Goal: Learn about a topic

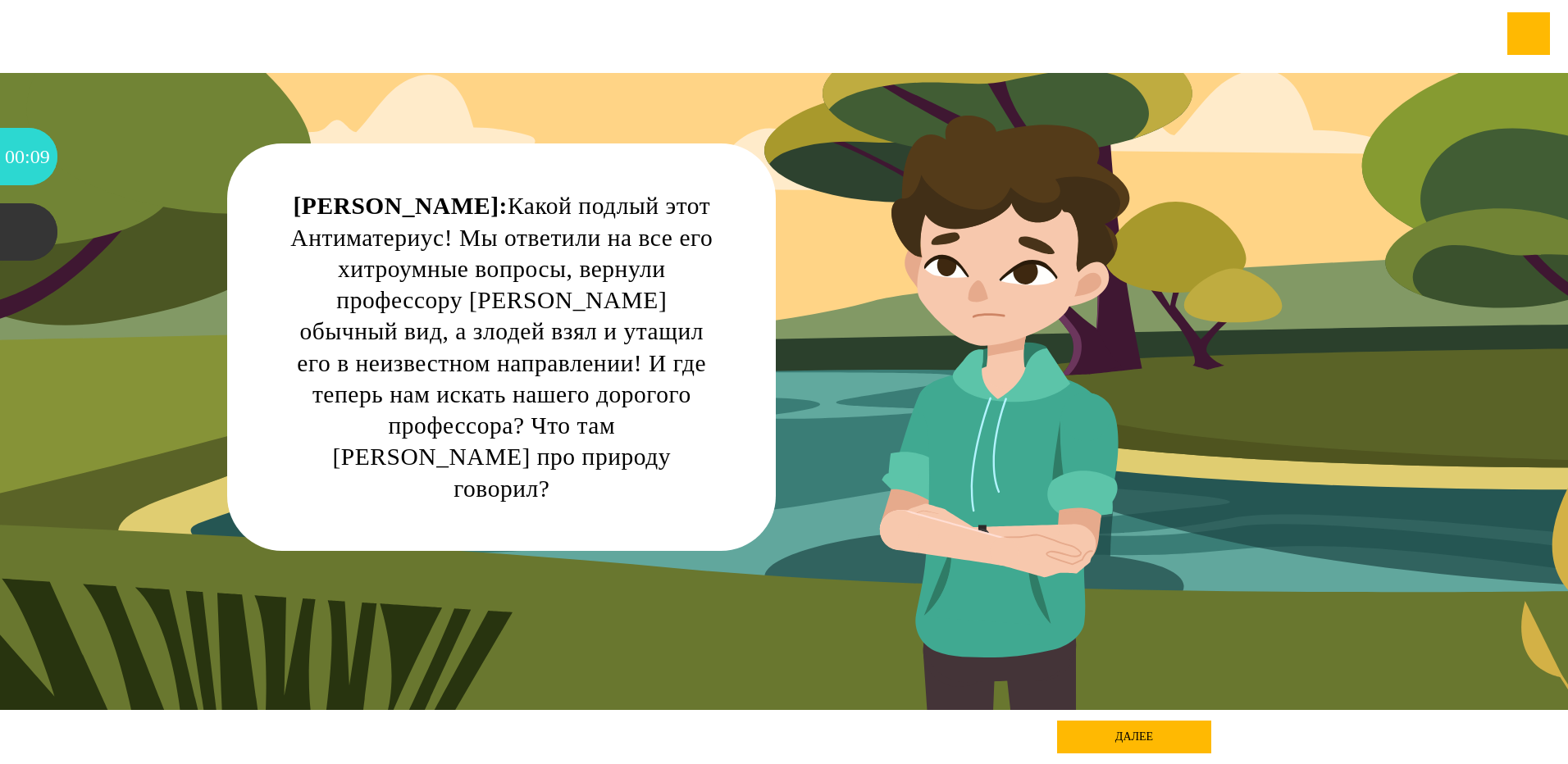
click at [1135, 737] on div "далее" at bounding box center [1134, 737] width 154 height 33
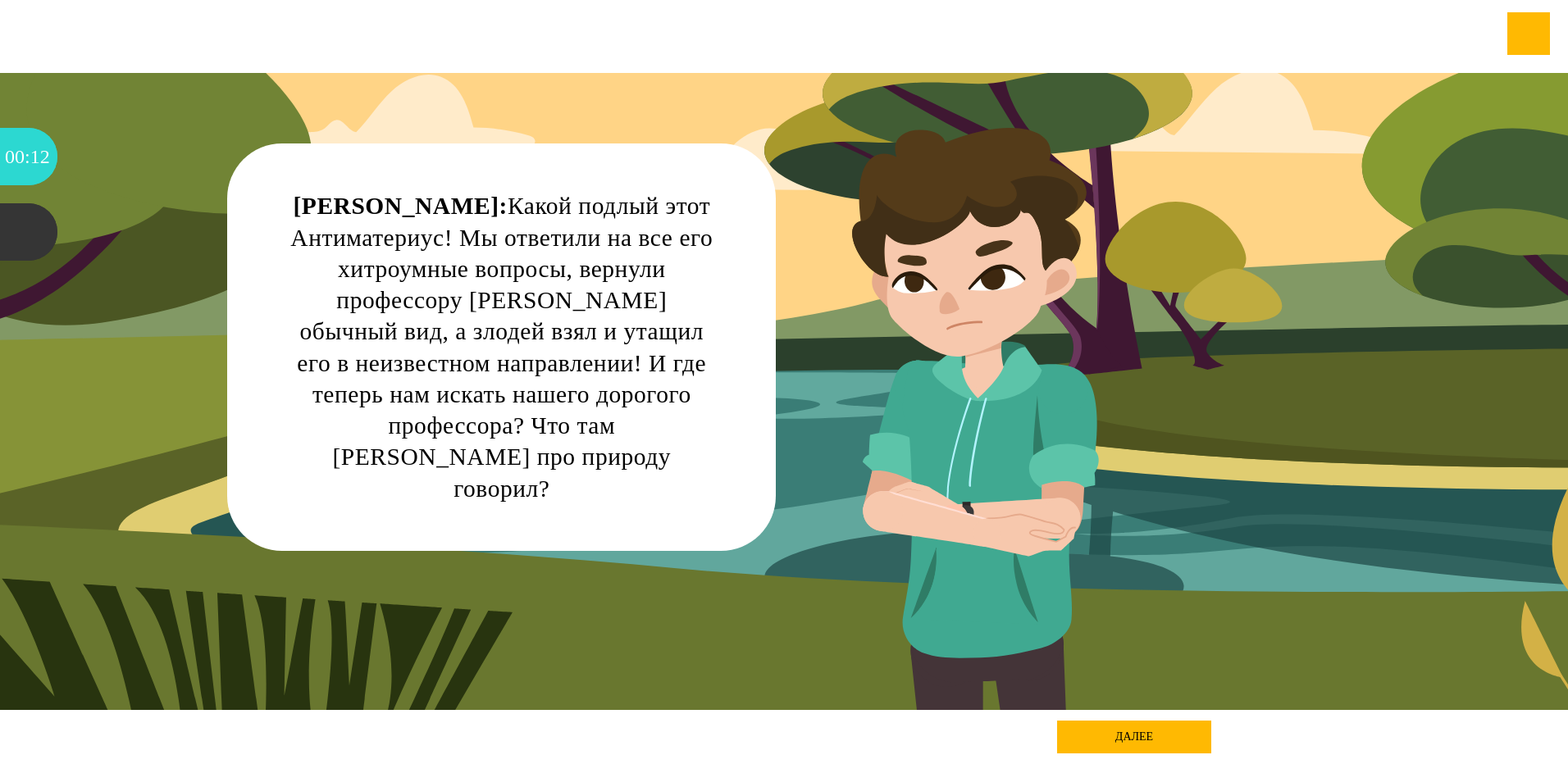
click at [1116, 735] on div "далее" at bounding box center [1134, 737] width 154 height 33
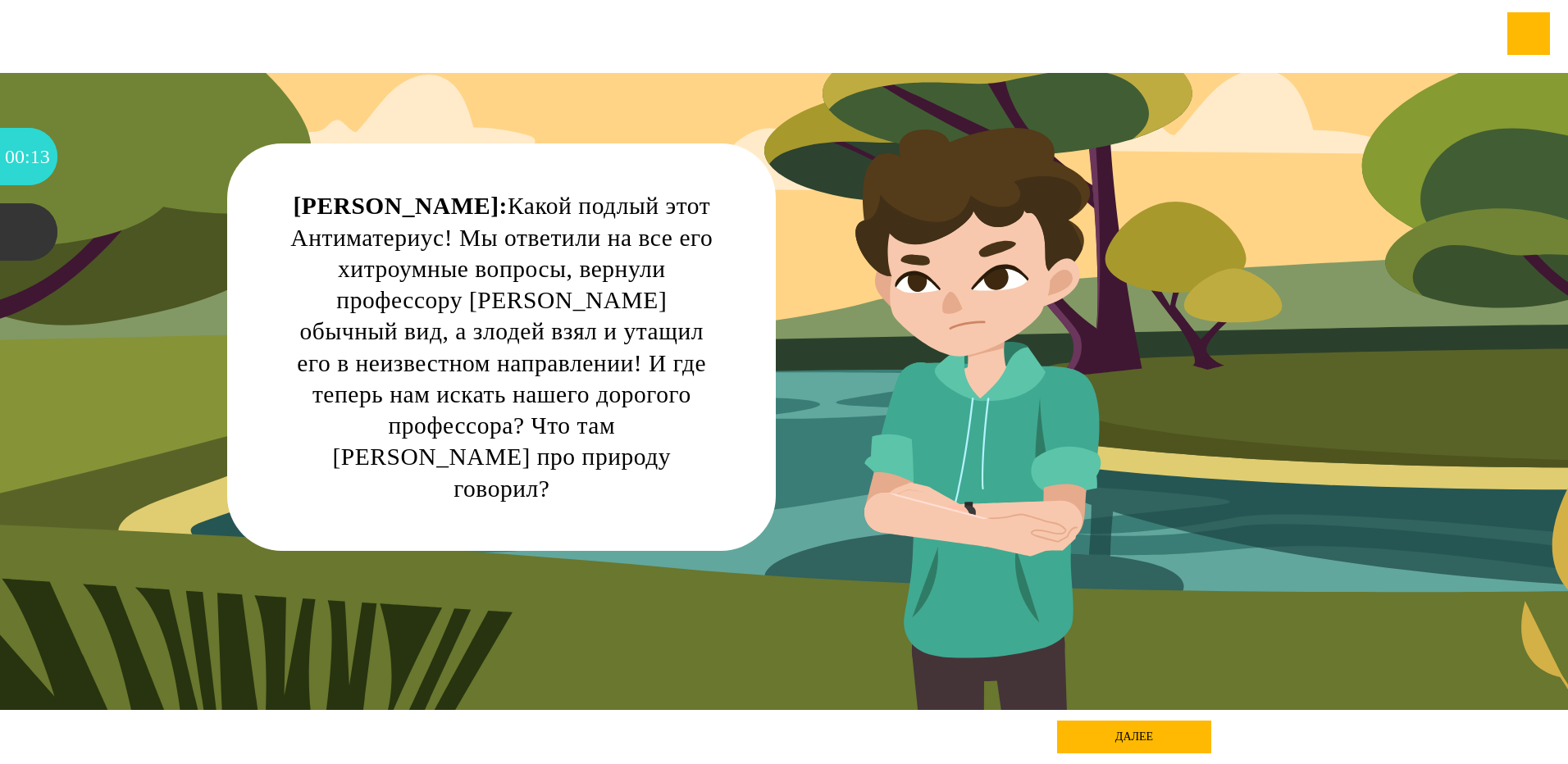
click at [1116, 735] on div "далее" at bounding box center [1134, 737] width 154 height 33
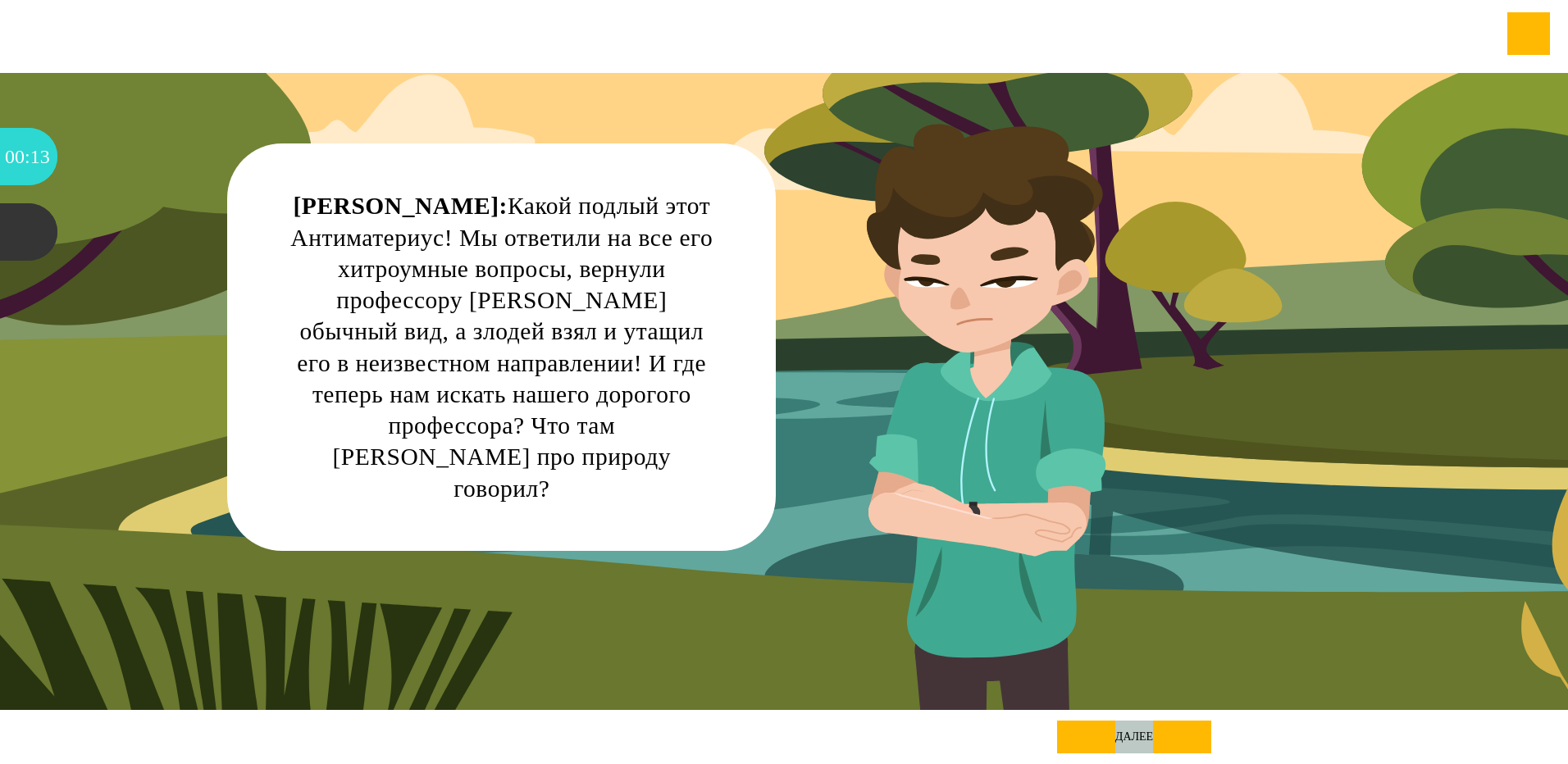
click at [1116, 735] on div "далее" at bounding box center [1134, 737] width 154 height 33
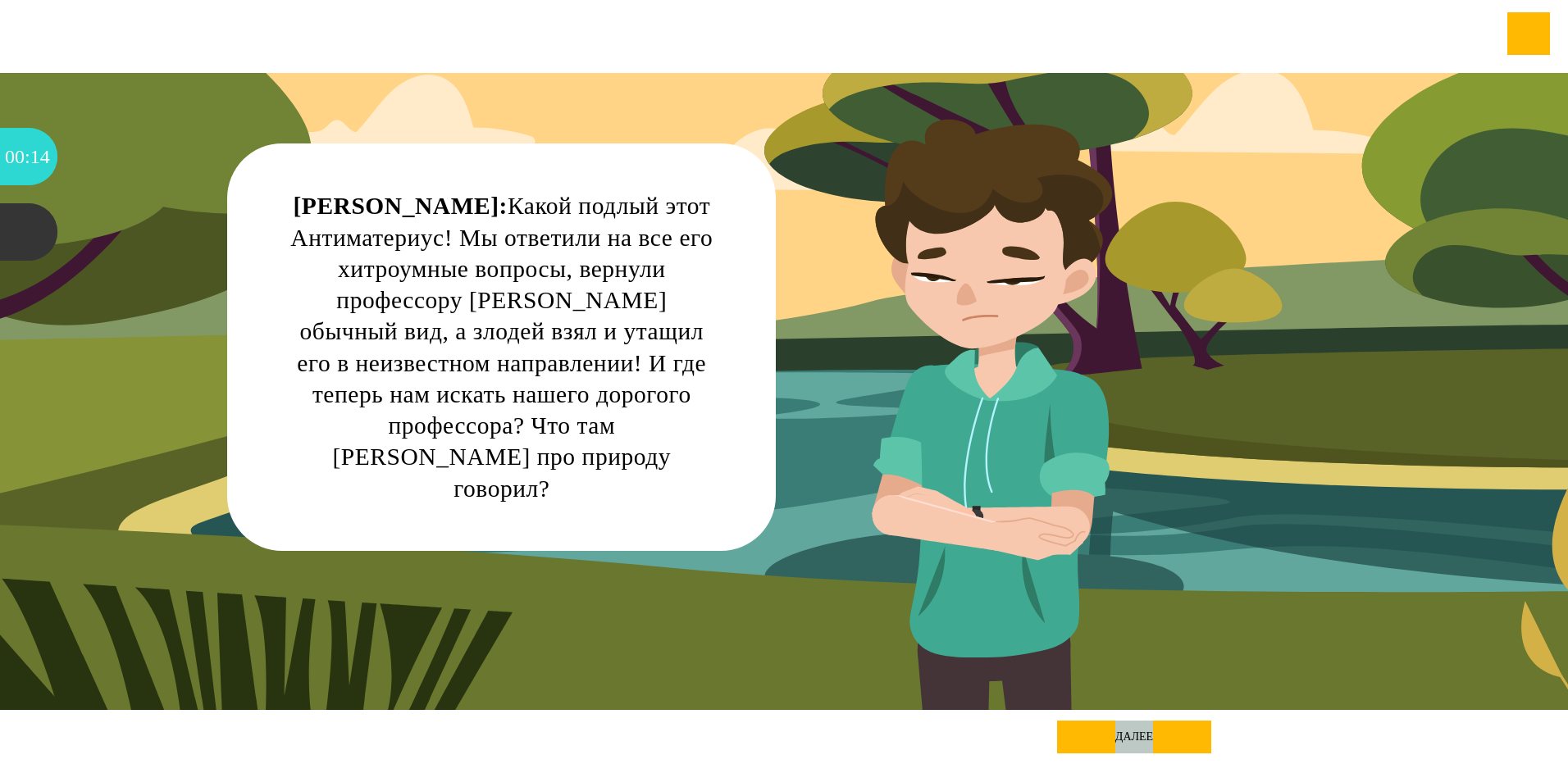
click at [1116, 735] on div "далее" at bounding box center [1134, 737] width 154 height 33
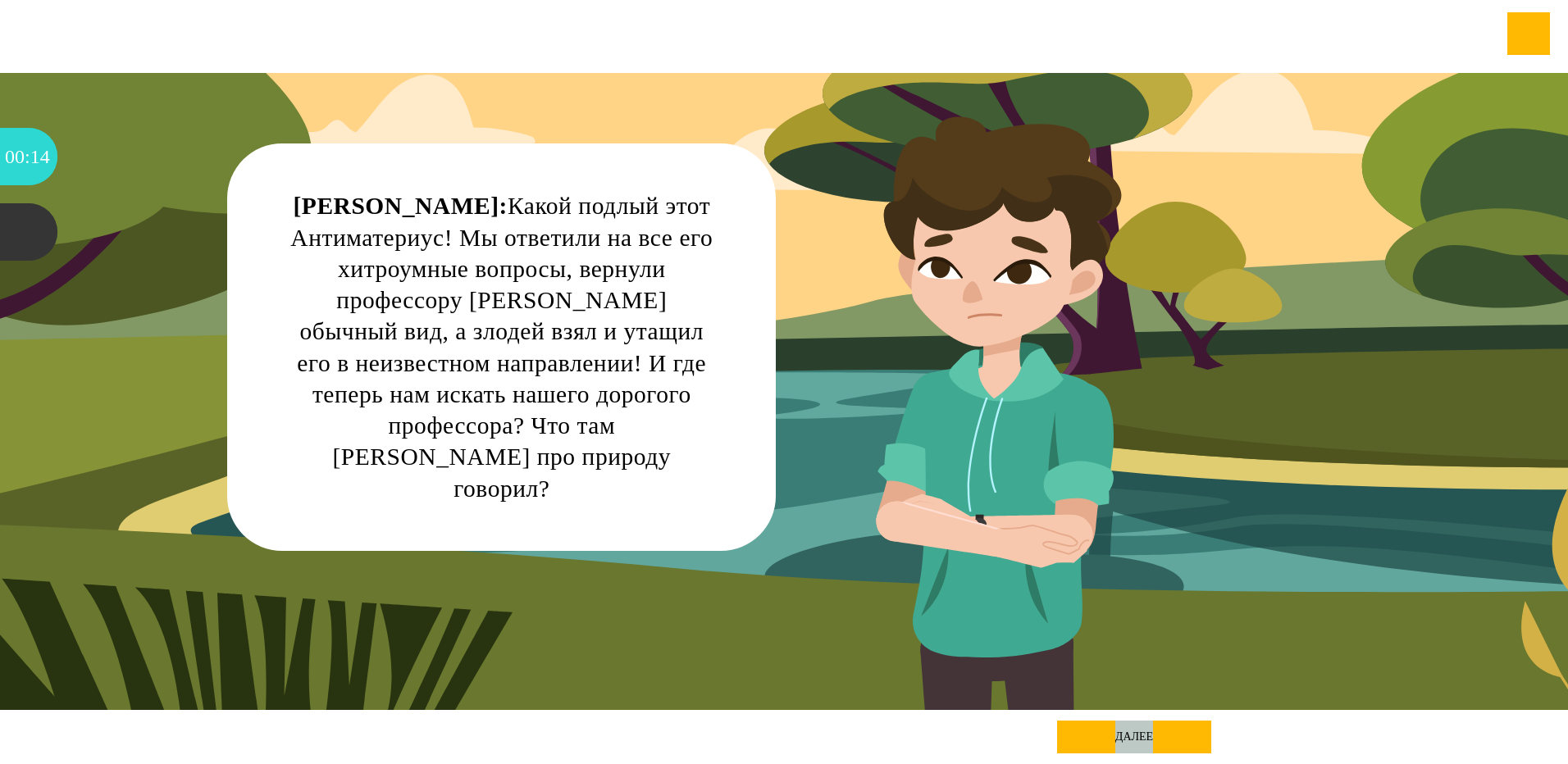
click at [1116, 735] on div "далее" at bounding box center [1134, 737] width 154 height 33
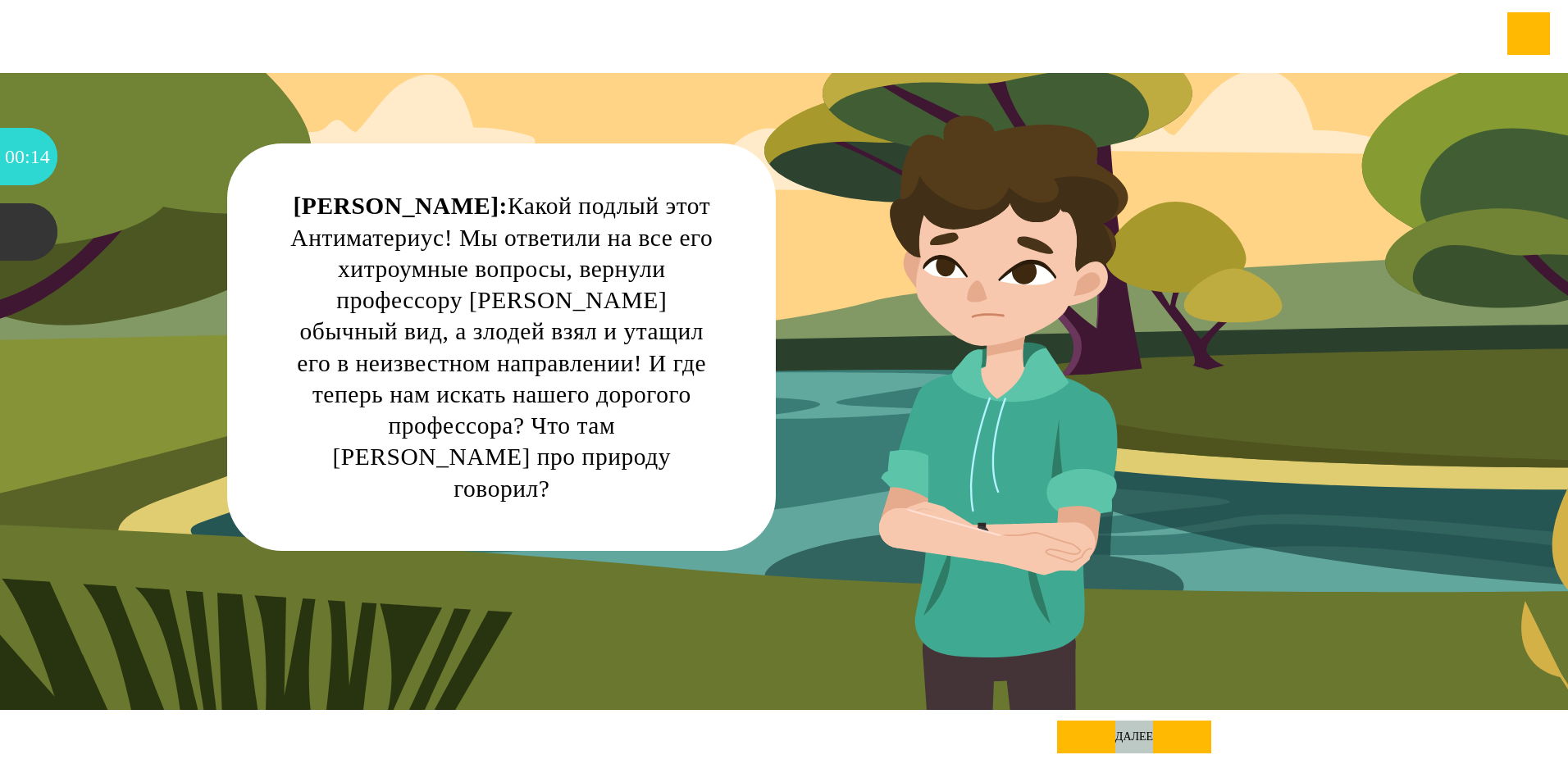
click at [1116, 735] on div "далее" at bounding box center [1134, 737] width 154 height 33
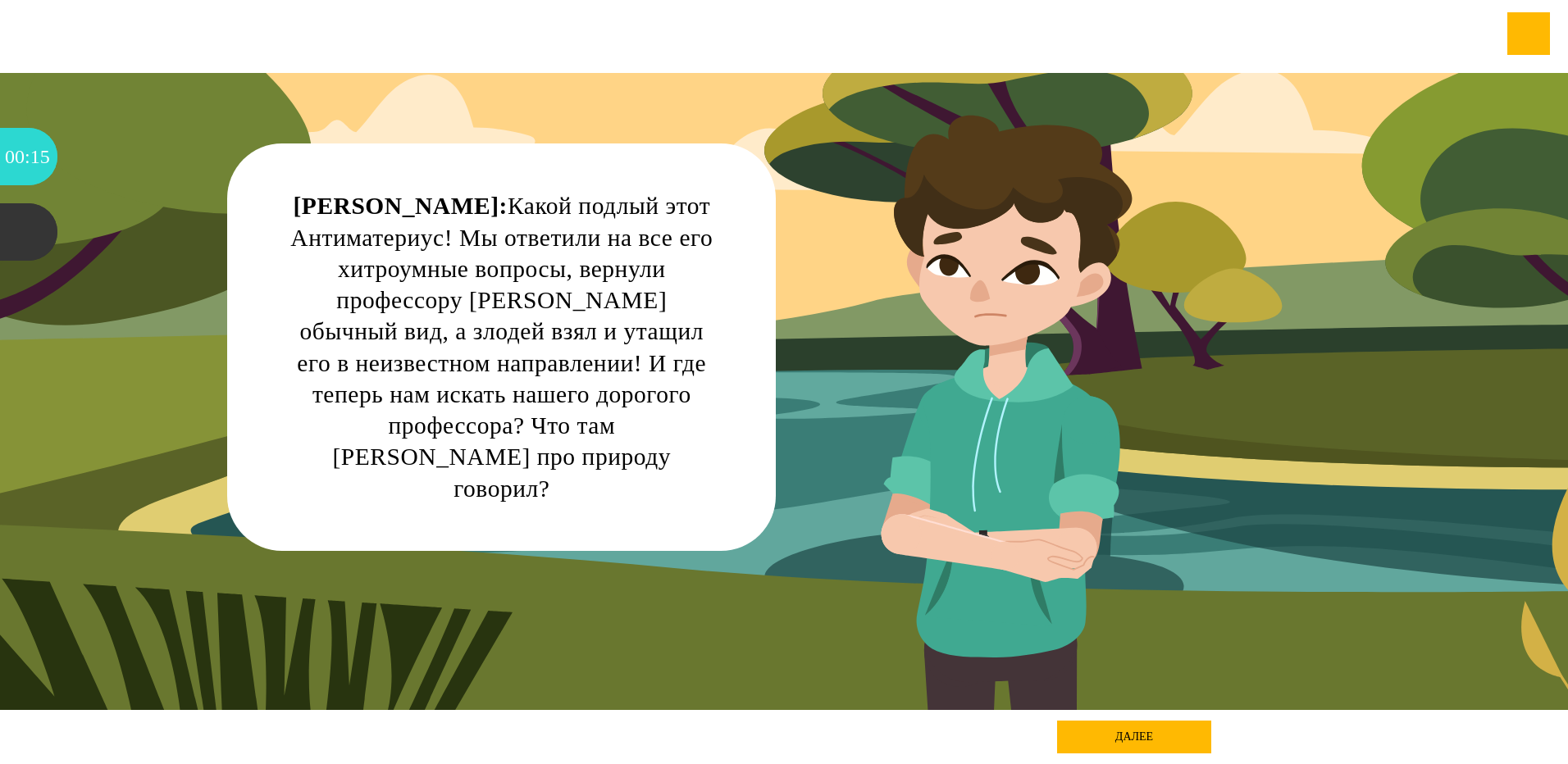
click at [715, 607] on div "Эдик: Какой подлый этот Антиматериус! Мы ответили на все его хитроумные вопросы…" at bounding box center [784, 392] width 1412 height 637
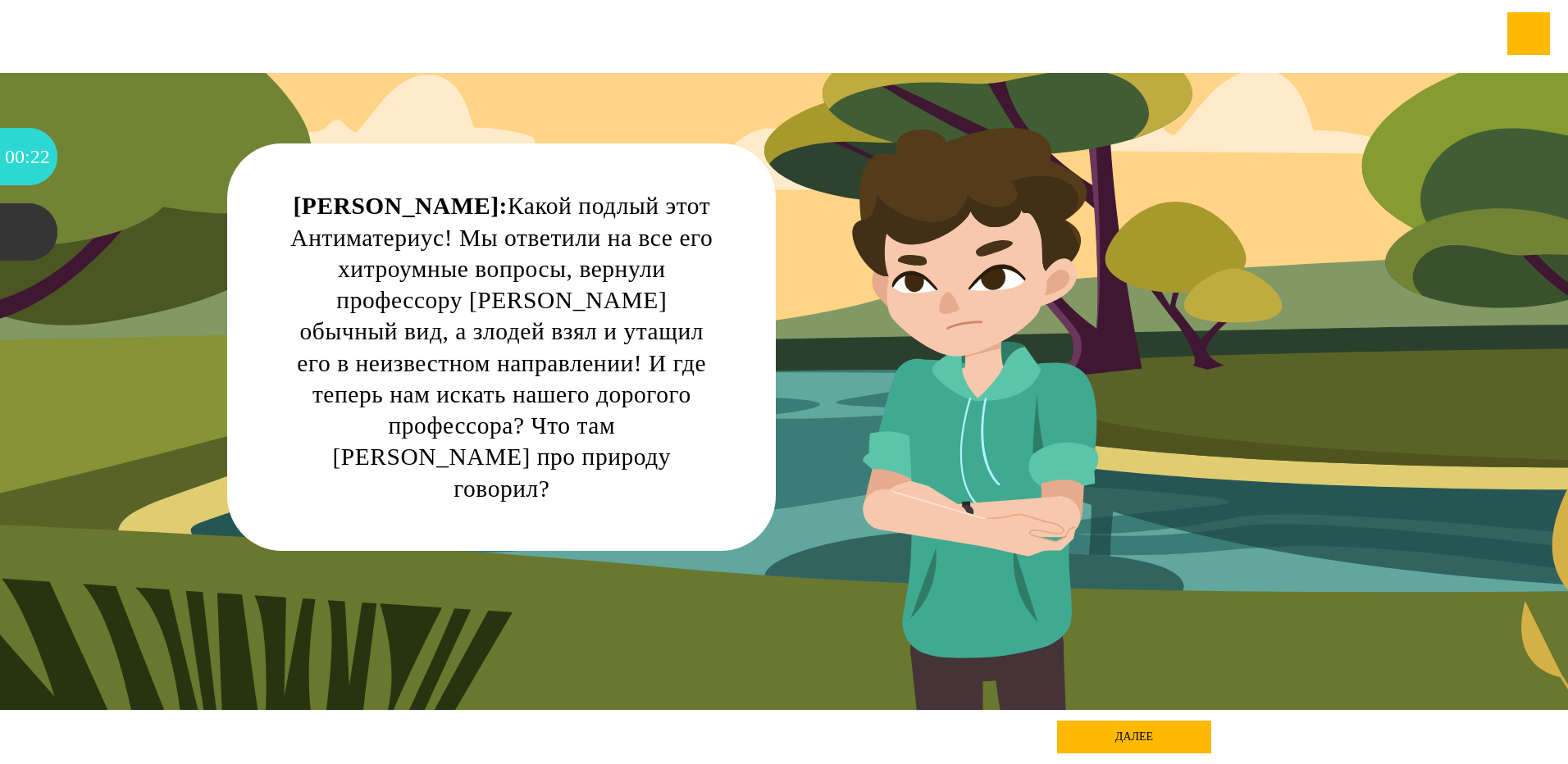
click at [493, 479] on div "Эдик: Какой подлый этот Антиматериус! Мы ответили на все его хитроумные вопросы…" at bounding box center [501, 348] width 548 height 408
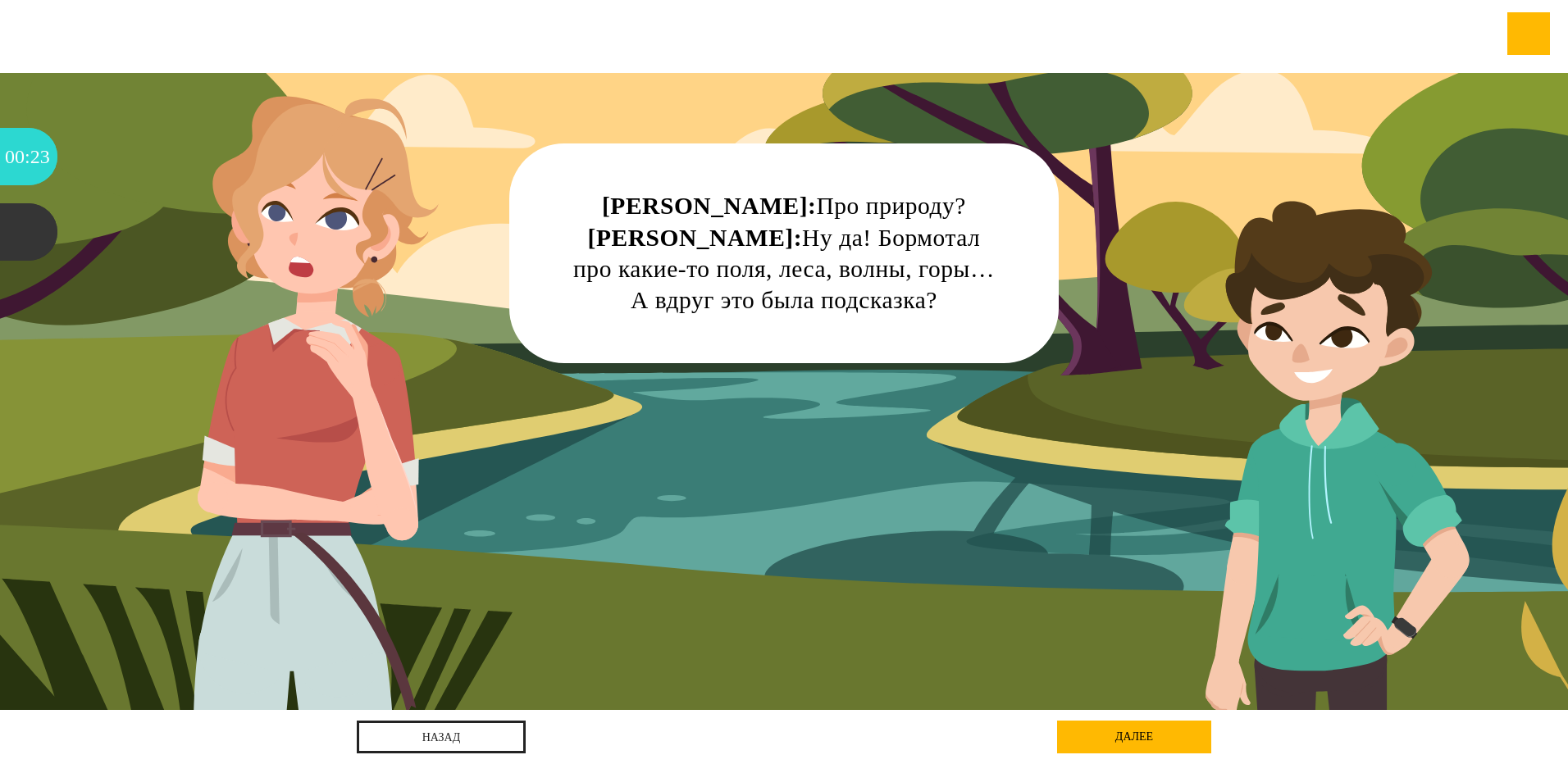
click at [1131, 739] on div "далее" at bounding box center [1134, 737] width 154 height 33
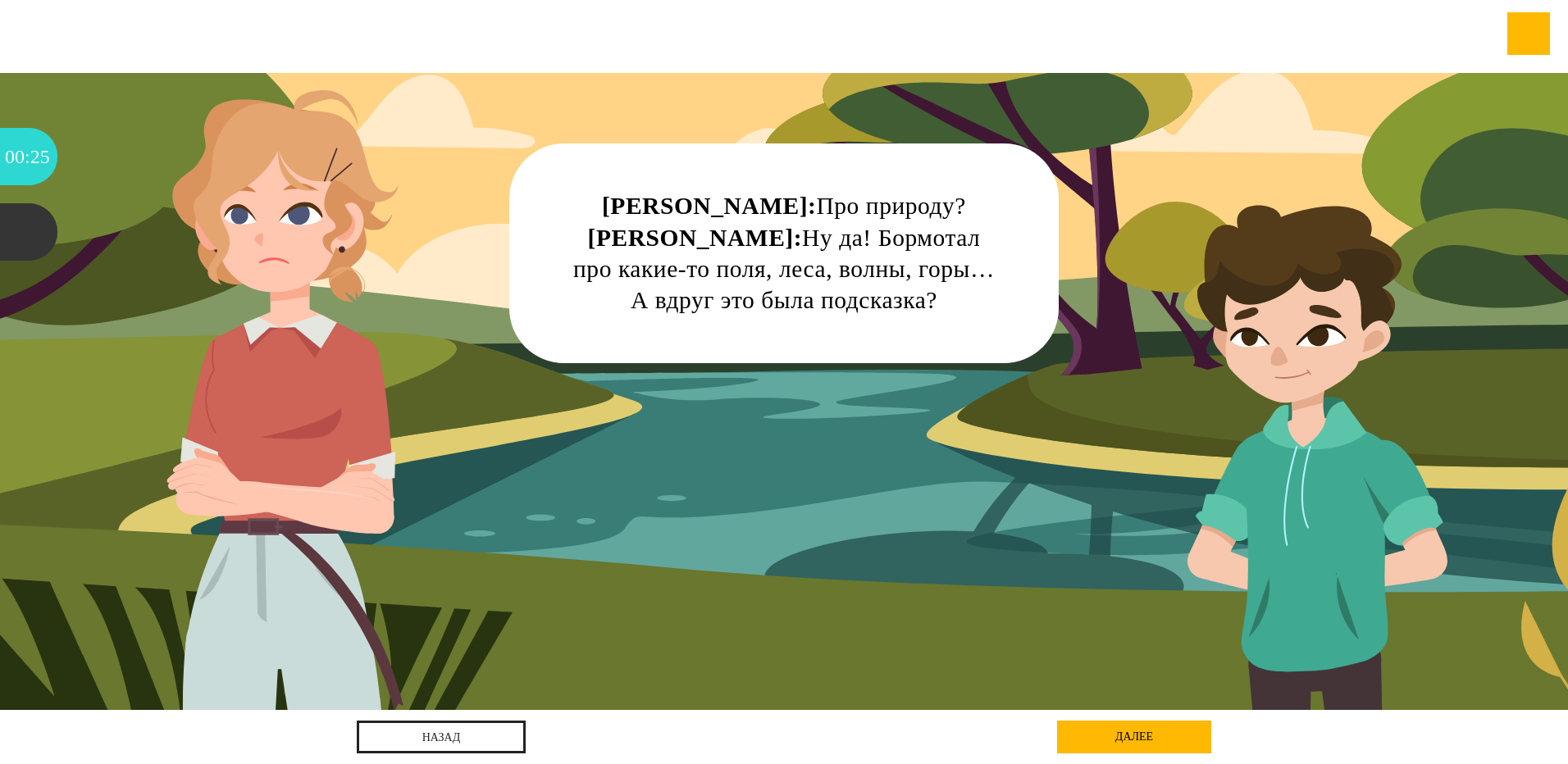
click at [1131, 737] on div "далее" at bounding box center [1134, 737] width 154 height 33
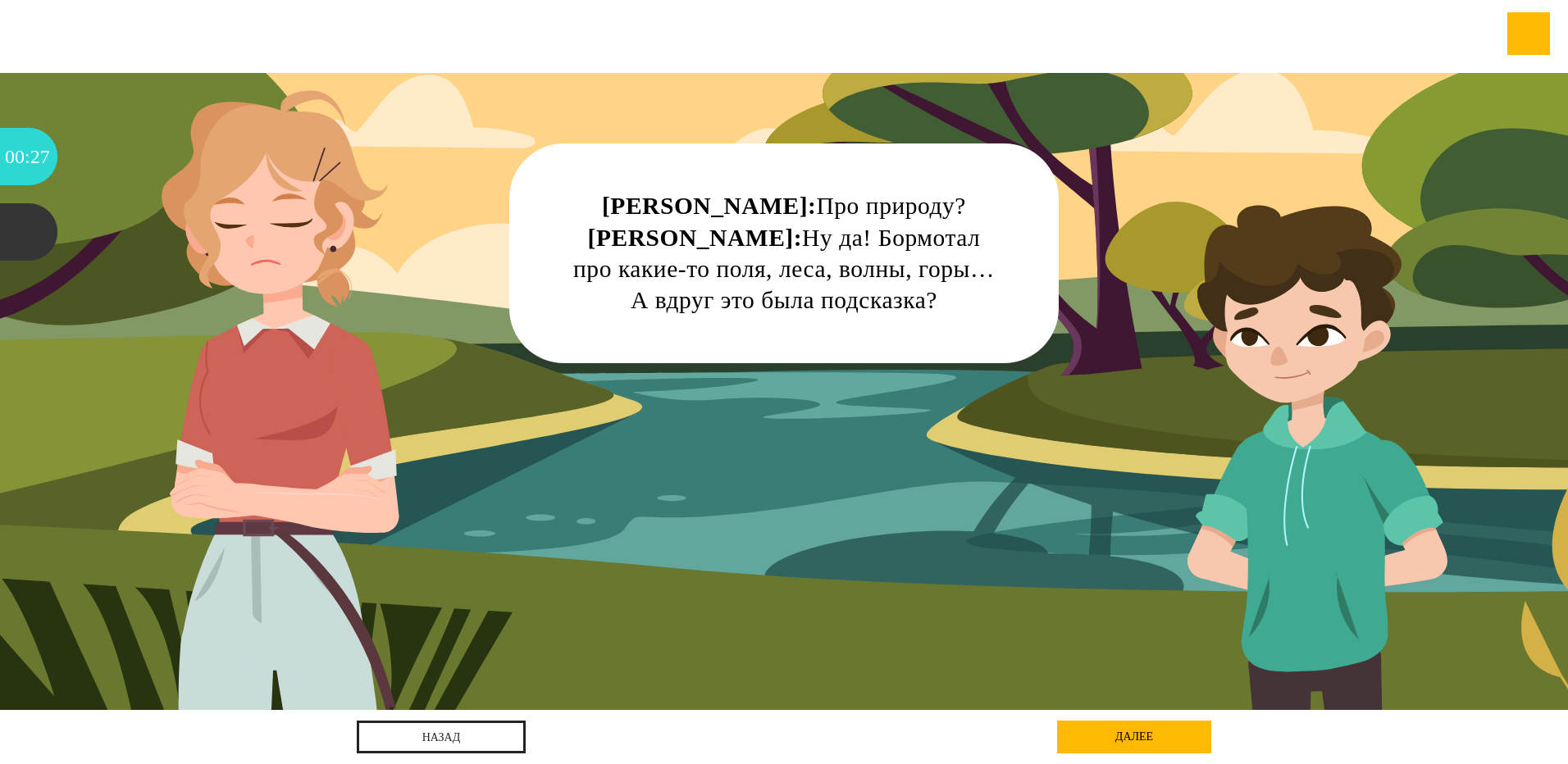
click at [1131, 737] on div "далее" at bounding box center [1134, 737] width 154 height 33
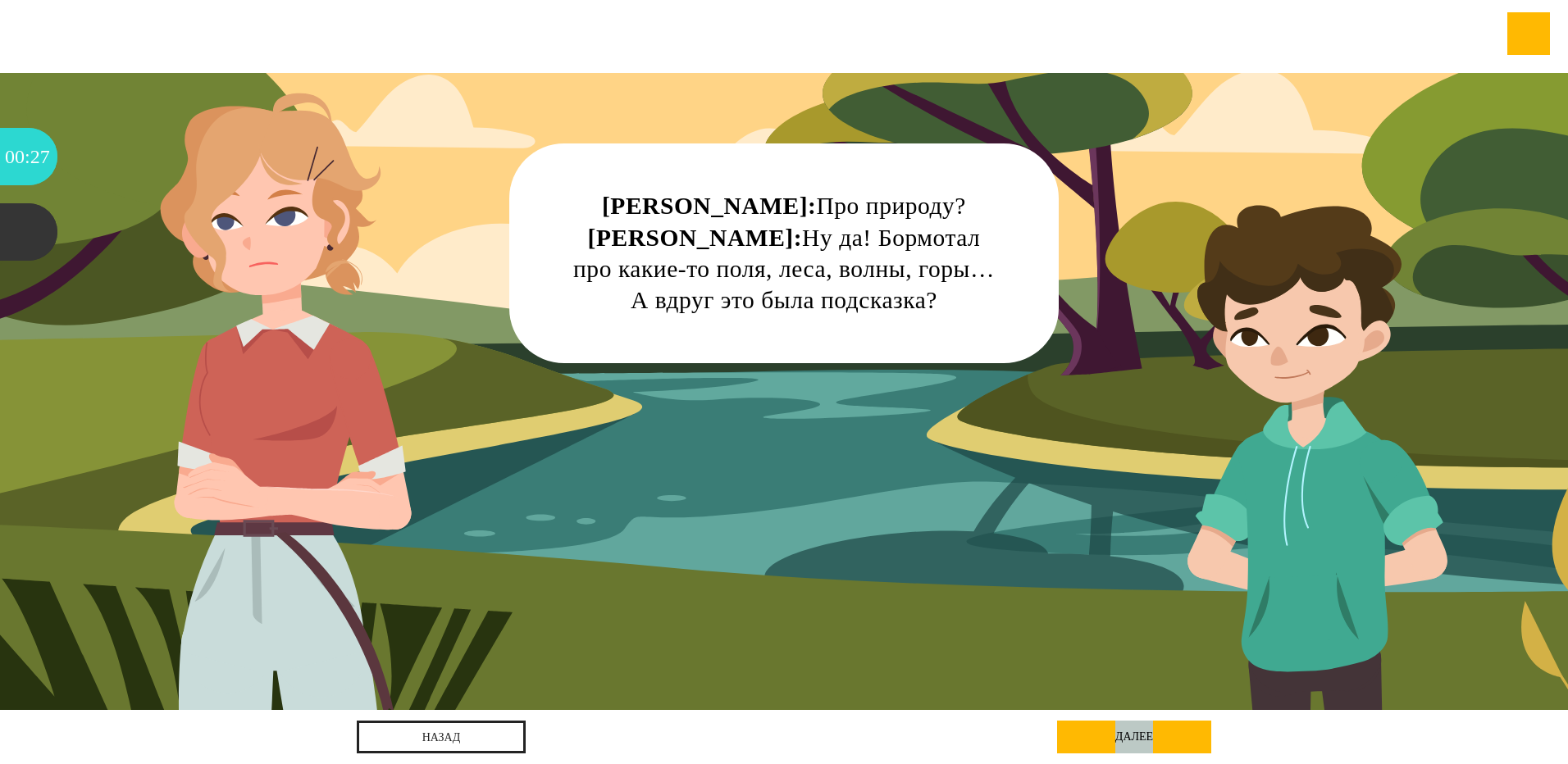
click at [1131, 737] on div "далее" at bounding box center [1134, 737] width 154 height 33
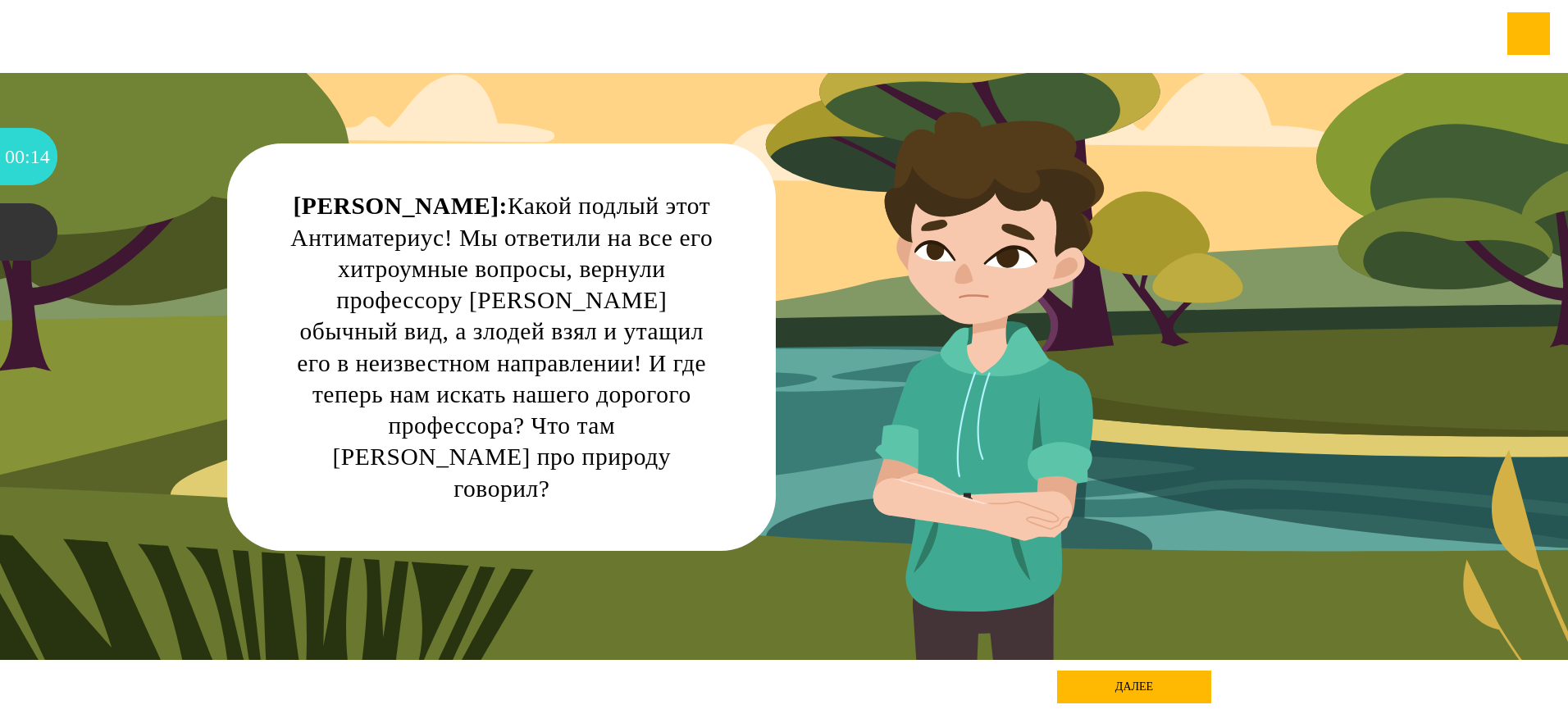
click at [1138, 687] on div "далее" at bounding box center [1134, 687] width 154 height 33
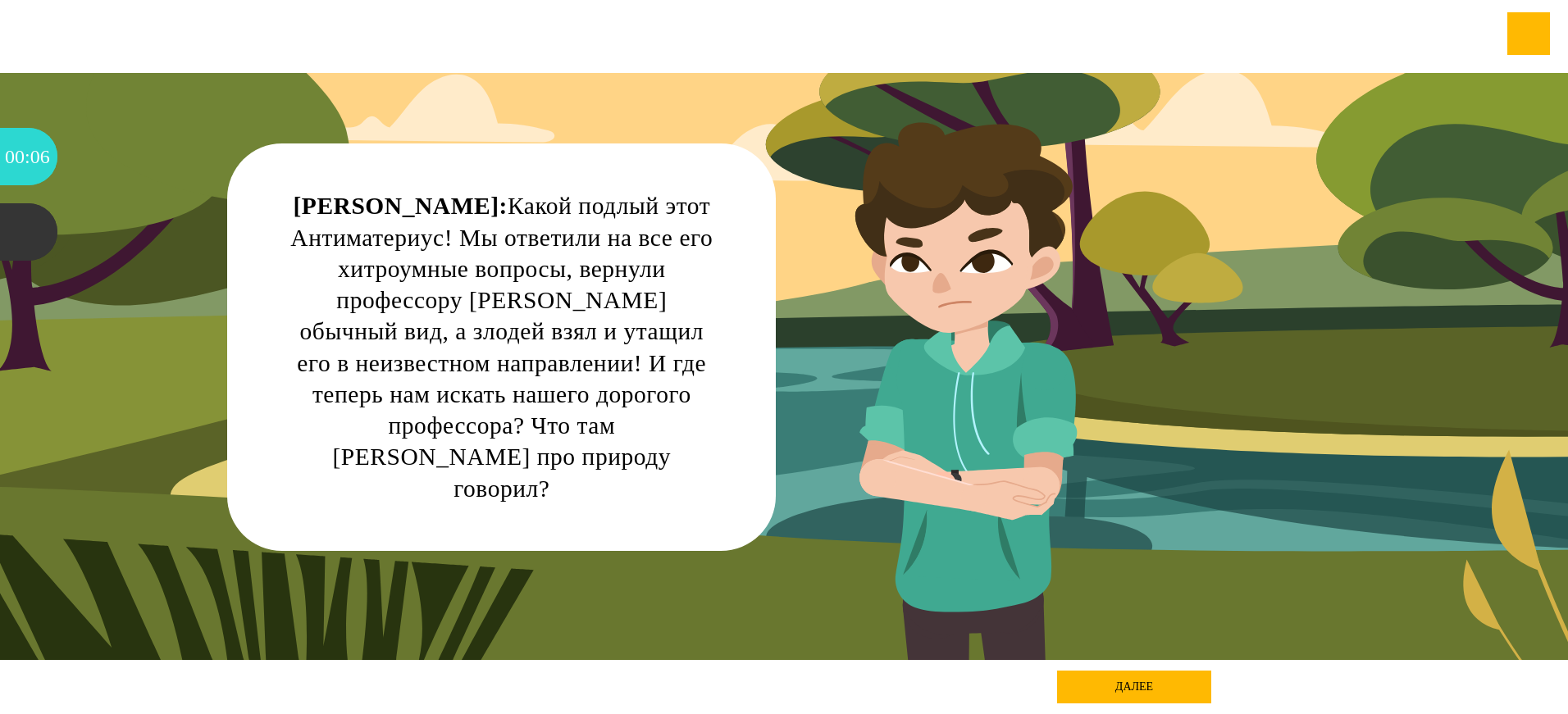
click at [1163, 685] on div "далее" at bounding box center [1134, 687] width 154 height 33
click at [1146, 682] on div "далее" at bounding box center [1134, 687] width 154 height 33
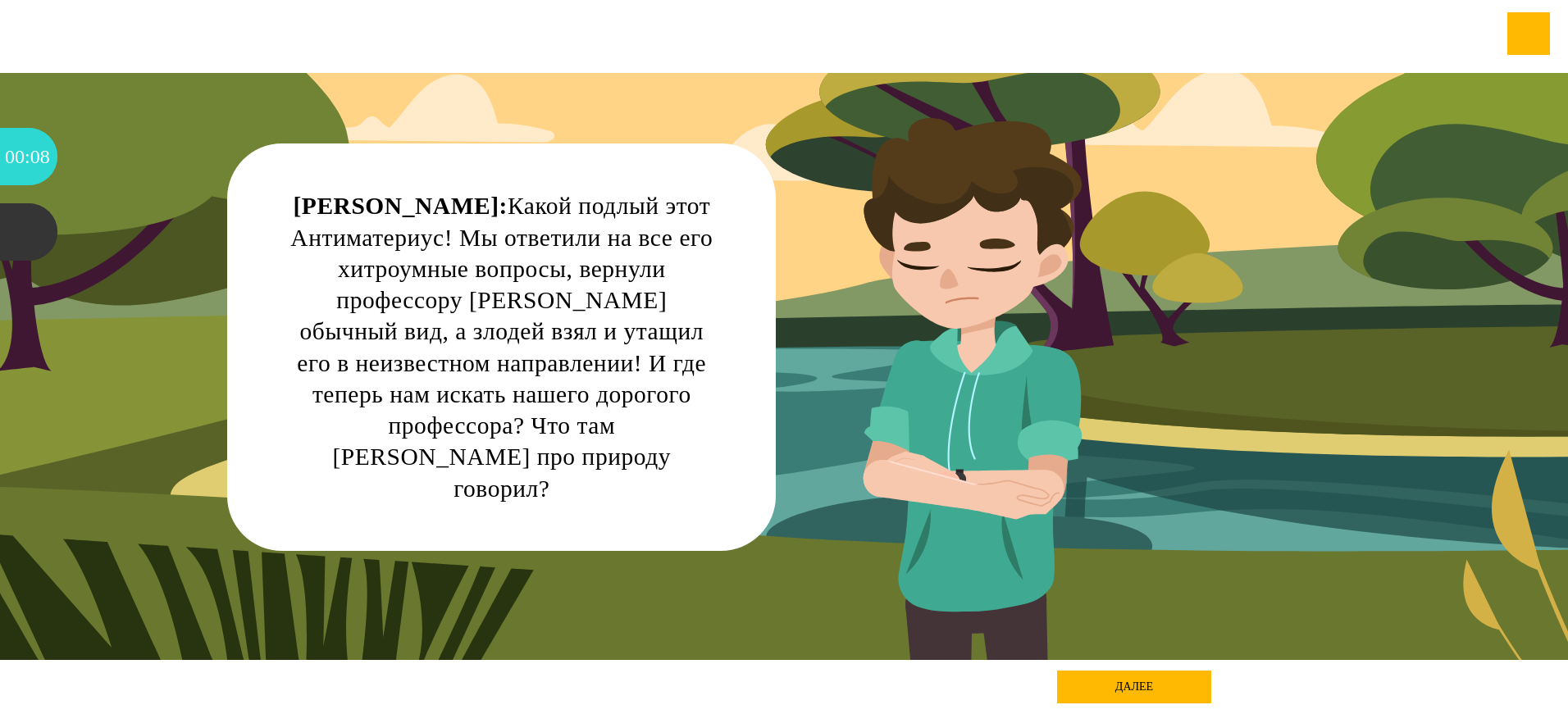
click at [1146, 682] on div "далее" at bounding box center [1134, 687] width 154 height 33
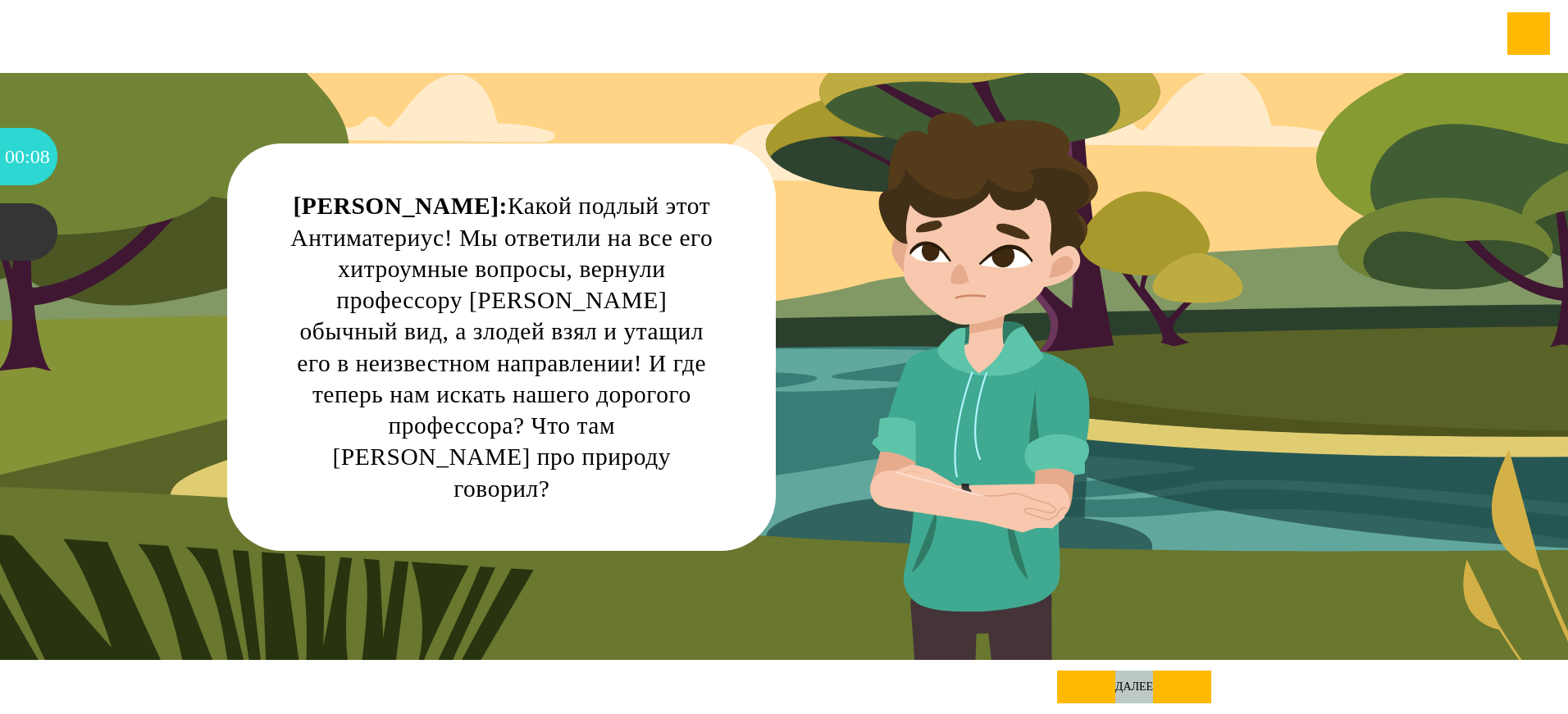
click at [1146, 681] on div "далее" at bounding box center [1134, 687] width 154 height 33
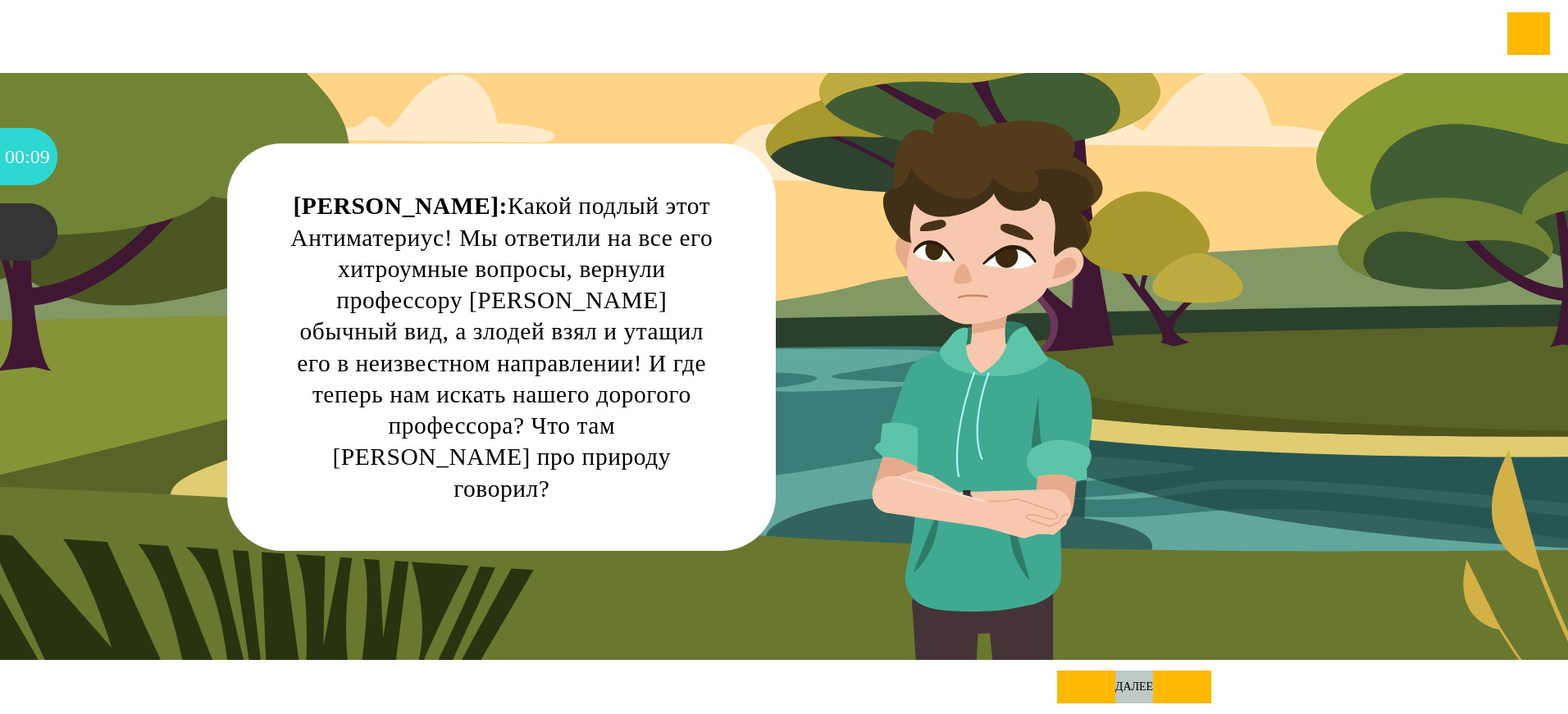
click at [1146, 681] on div "далее" at bounding box center [1134, 687] width 154 height 33
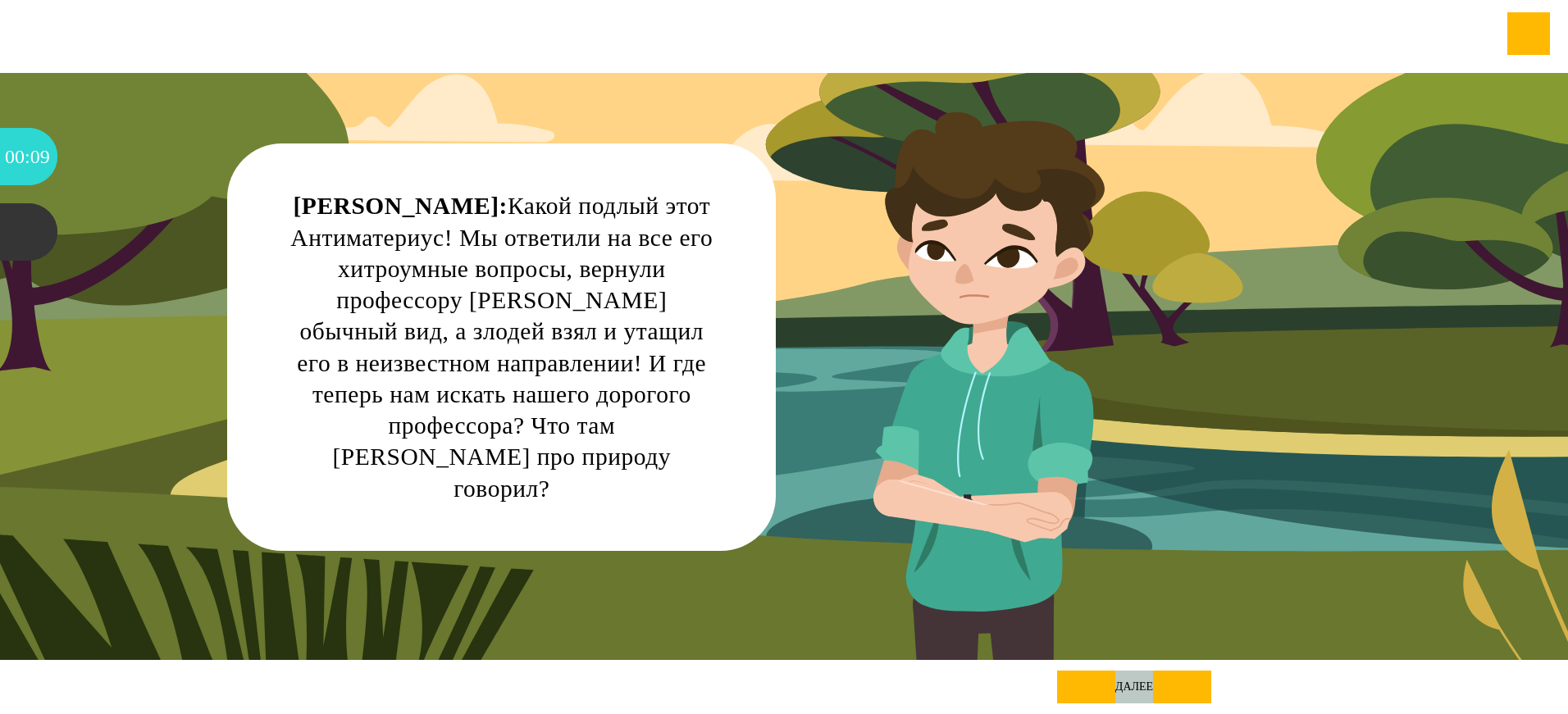
click at [1146, 681] on div "далее" at bounding box center [1134, 687] width 154 height 33
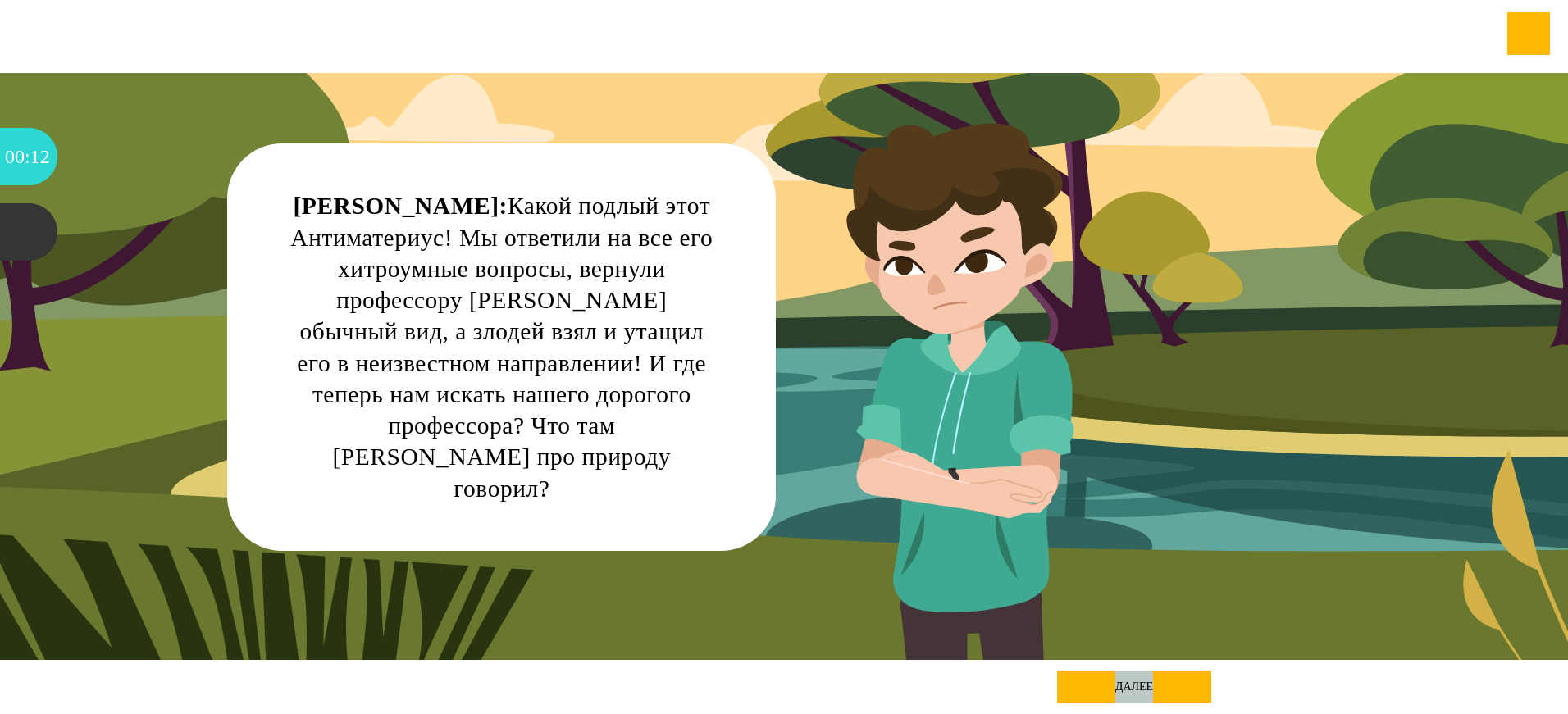
drag, startPoint x: 1146, startPoint y: 681, endPoint x: 1126, endPoint y: 693, distance: 23.3
click at [1126, 693] on div "далее" at bounding box center [1134, 687] width 154 height 33
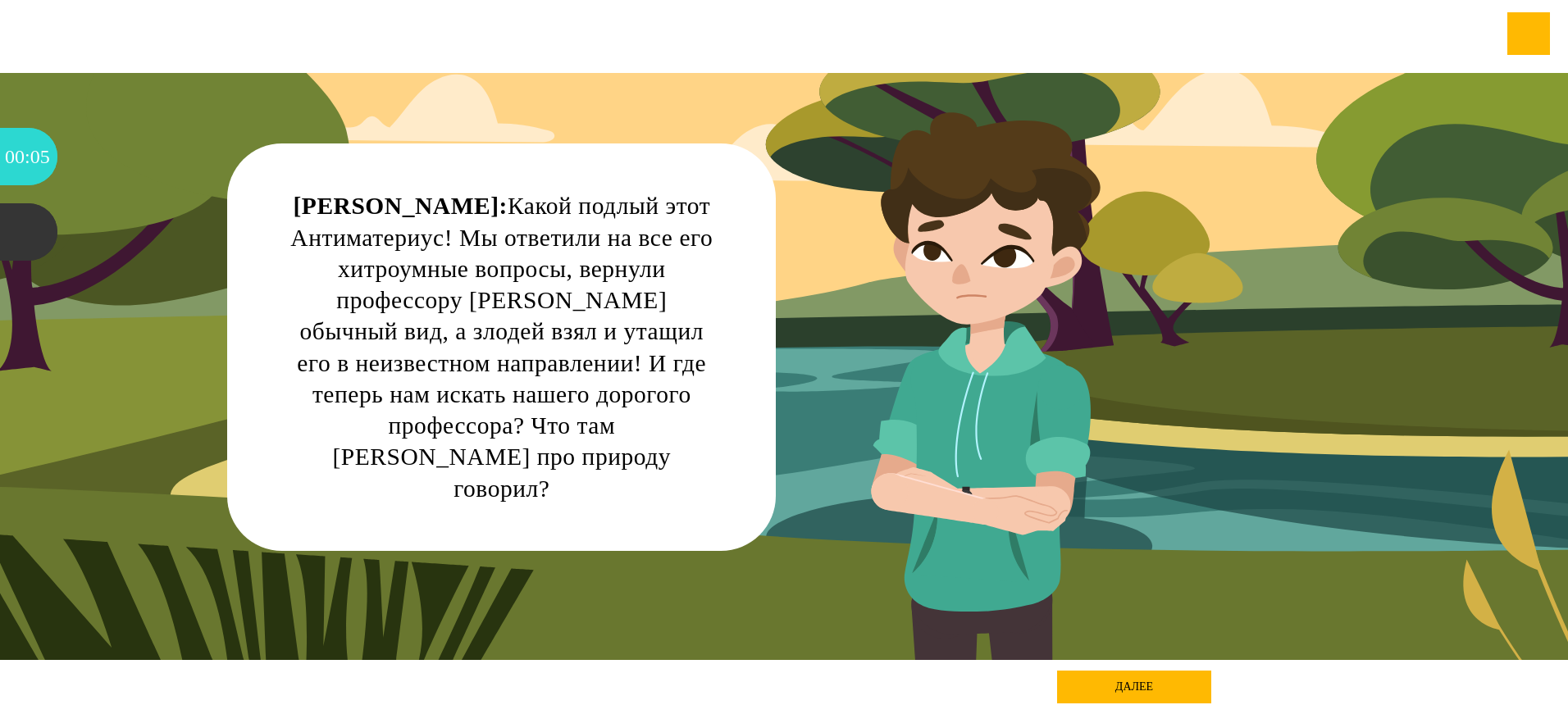
click at [1132, 685] on div "далее" at bounding box center [1134, 687] width 154 height 33
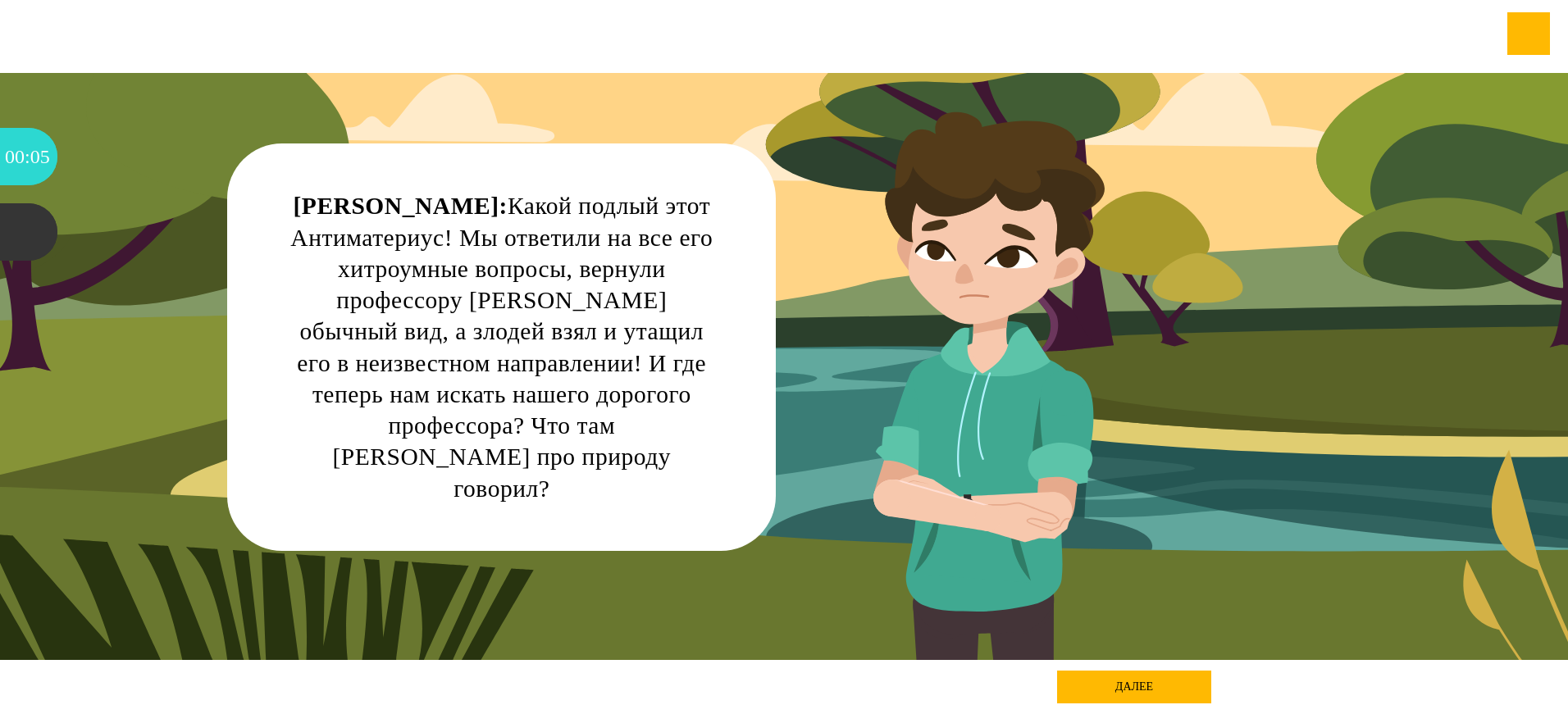
click at [1132, 685] on div "далее" at bounding box center [1134, 687] width 154 height 33
click at [1132, 683] on div "далее" at bounding box center [1134, 687] width 154 height 33
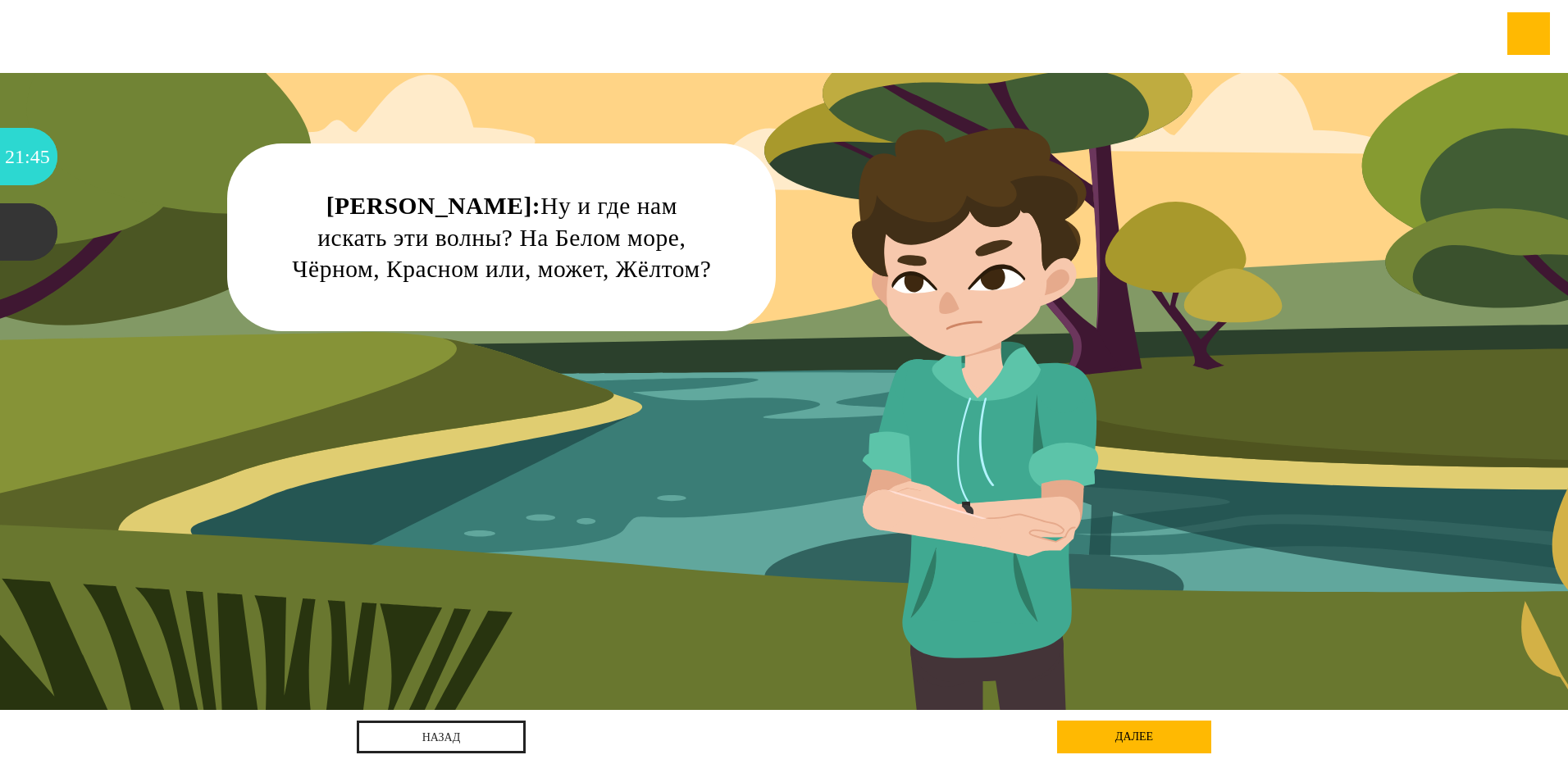
click at [1124, 733] on div "далее" at bounding box center [1134, 737] width 154 height 33
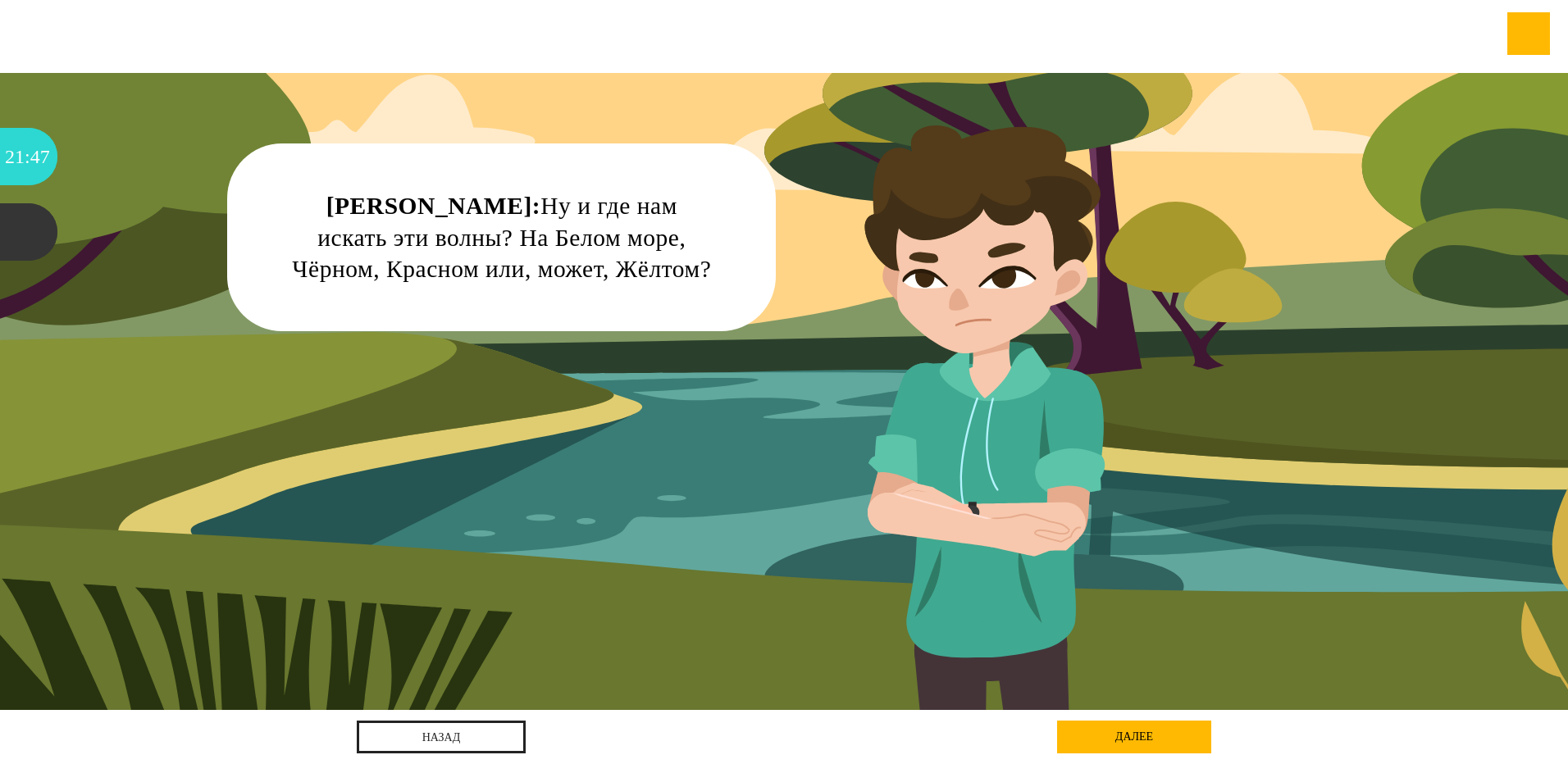
click at [1124, 730] on div "далее" at bounding box center [1134, 737] width 154 height 33
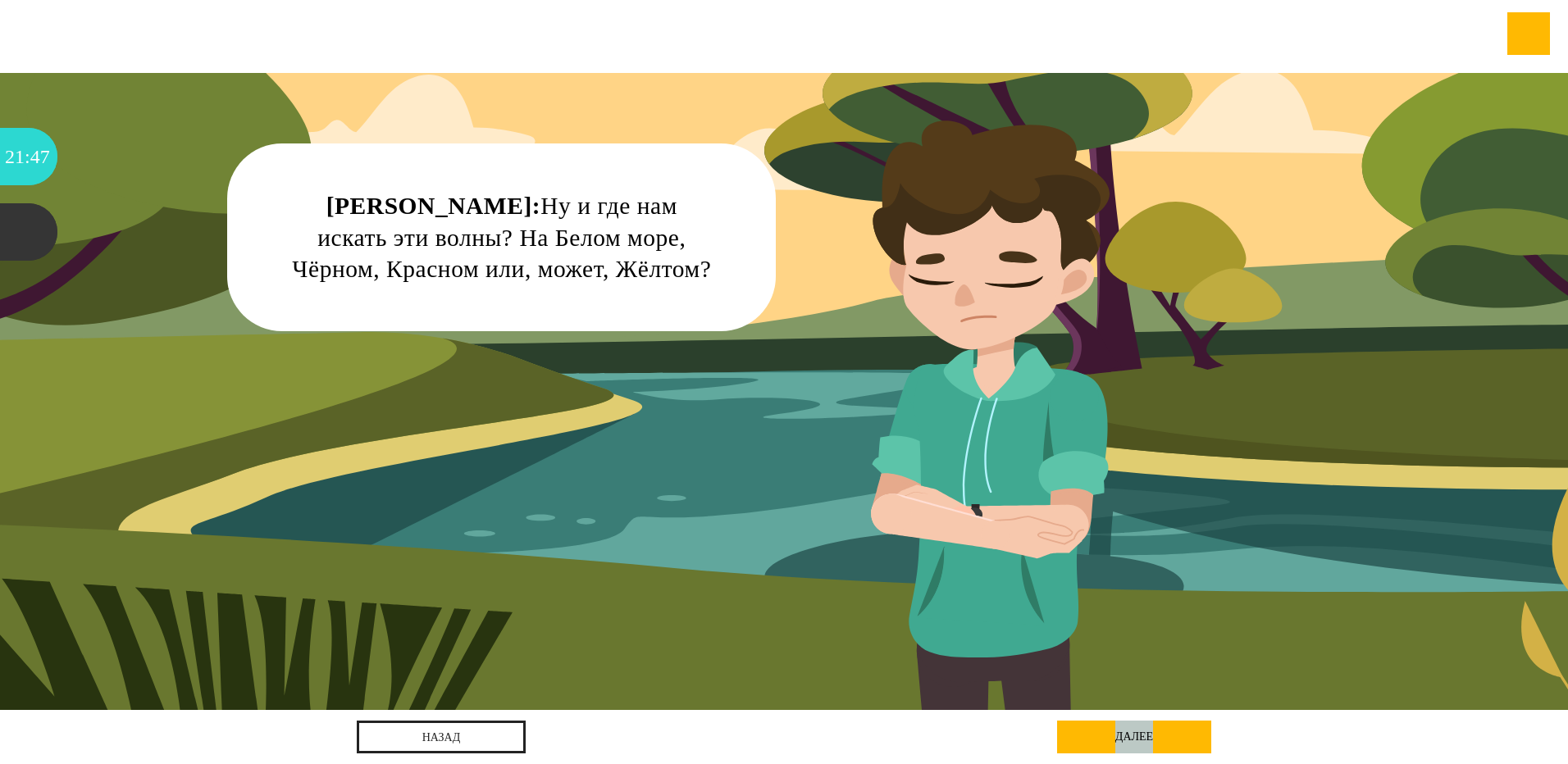
click at [1124, 730] on div "далее" at bounding box center [1134, 737] width 154 height 33
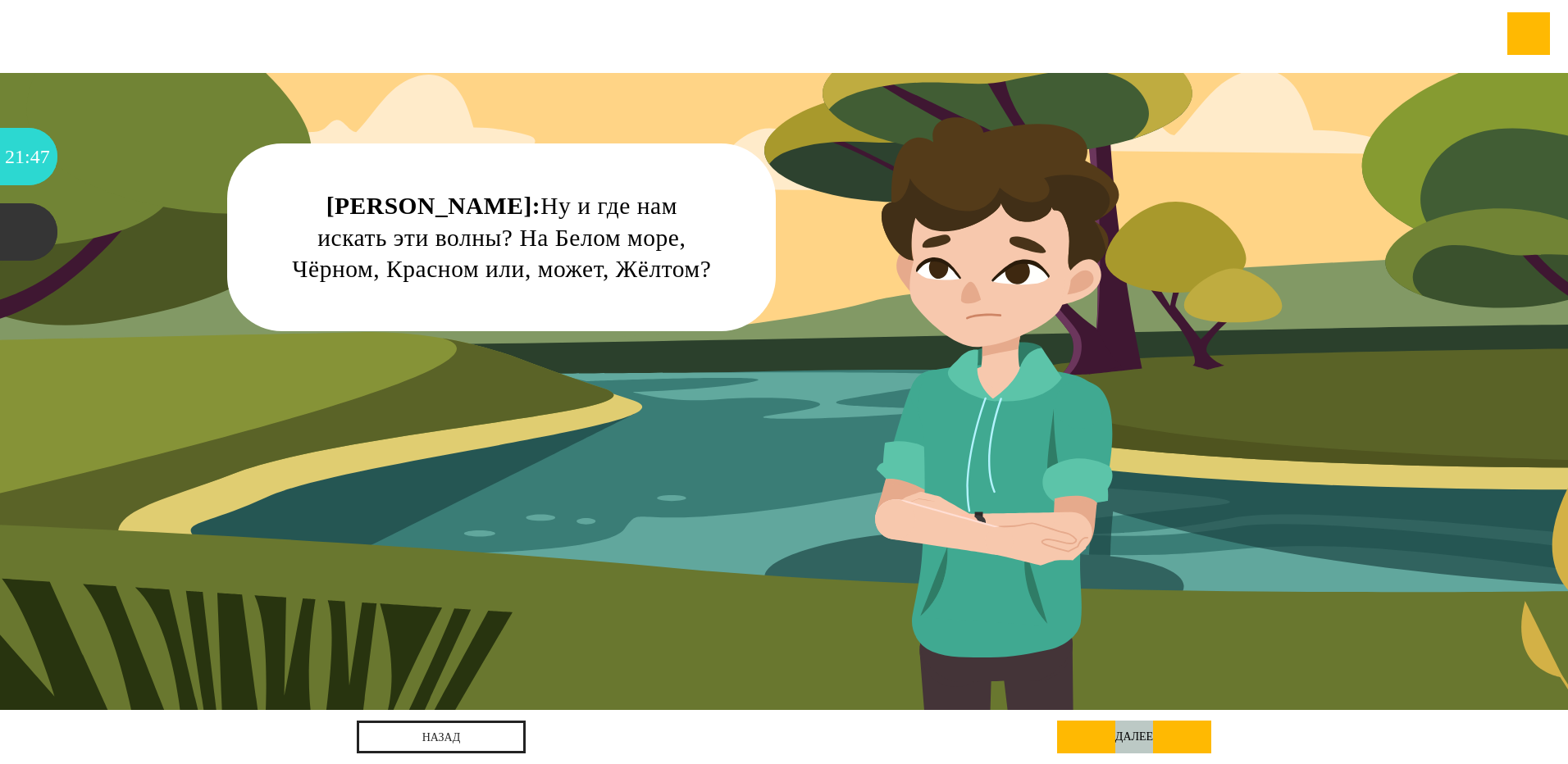
click at [1124, 730] on div "далее" at bounding box center [1134, 737] width 154 height 33
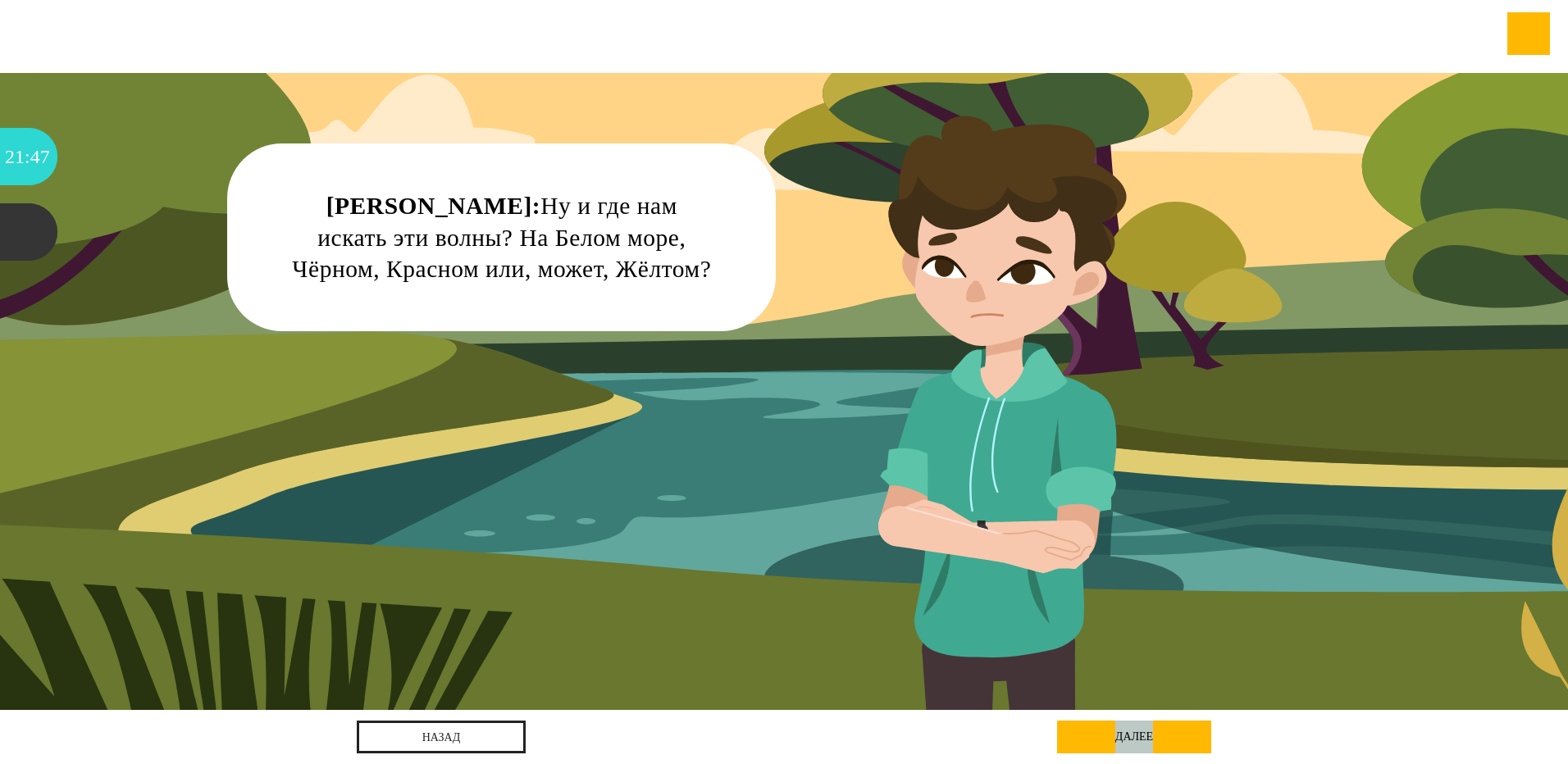
click at [1124, 730] on div "далее" at bounding box center [1134, 737] width 154 height 33
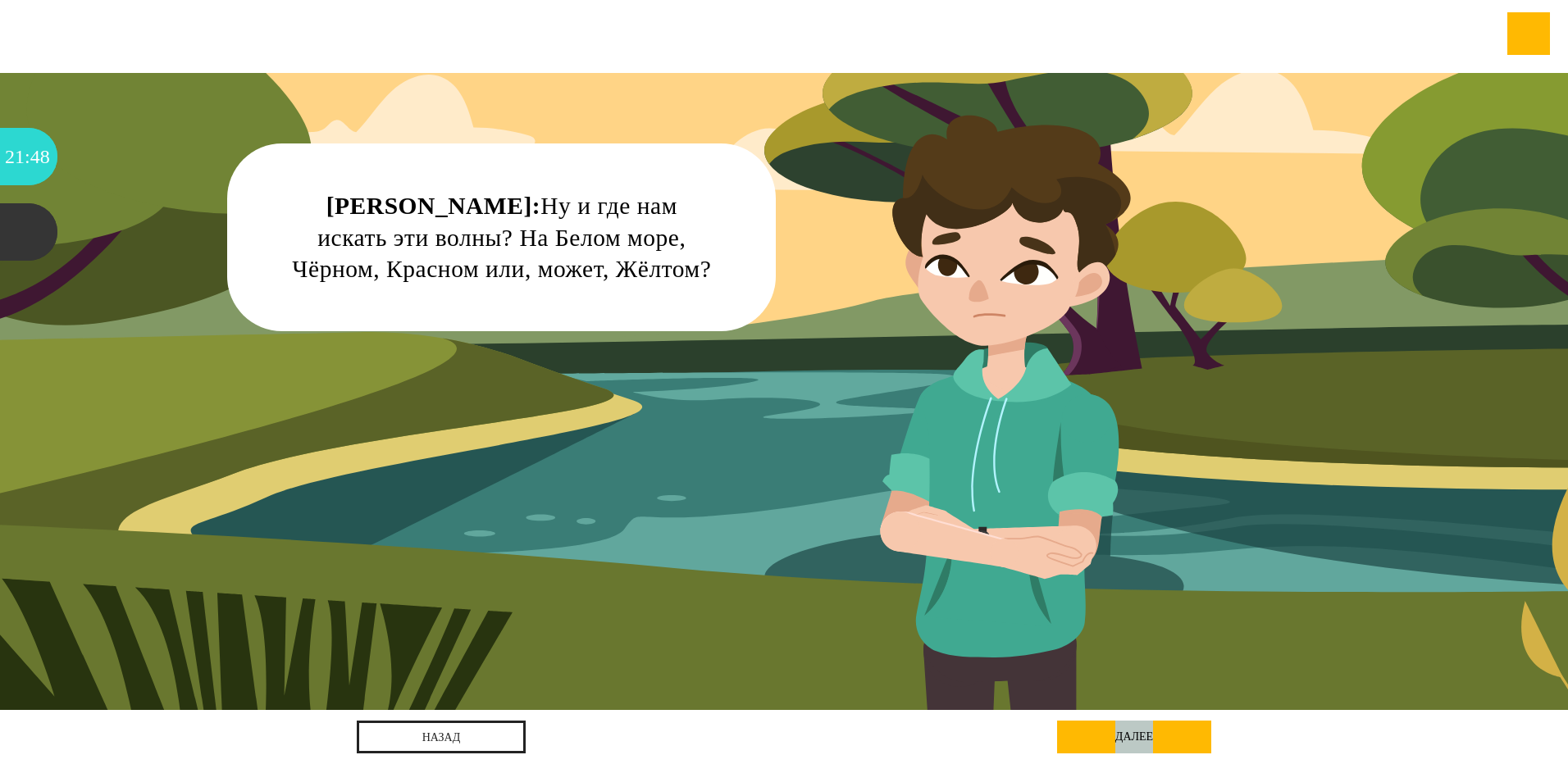
click at [1124, 730] on div "далее" at bounding box center [1134, 737] width 154 height 33
